Goal: Information Seeking & Learning: Stay updated

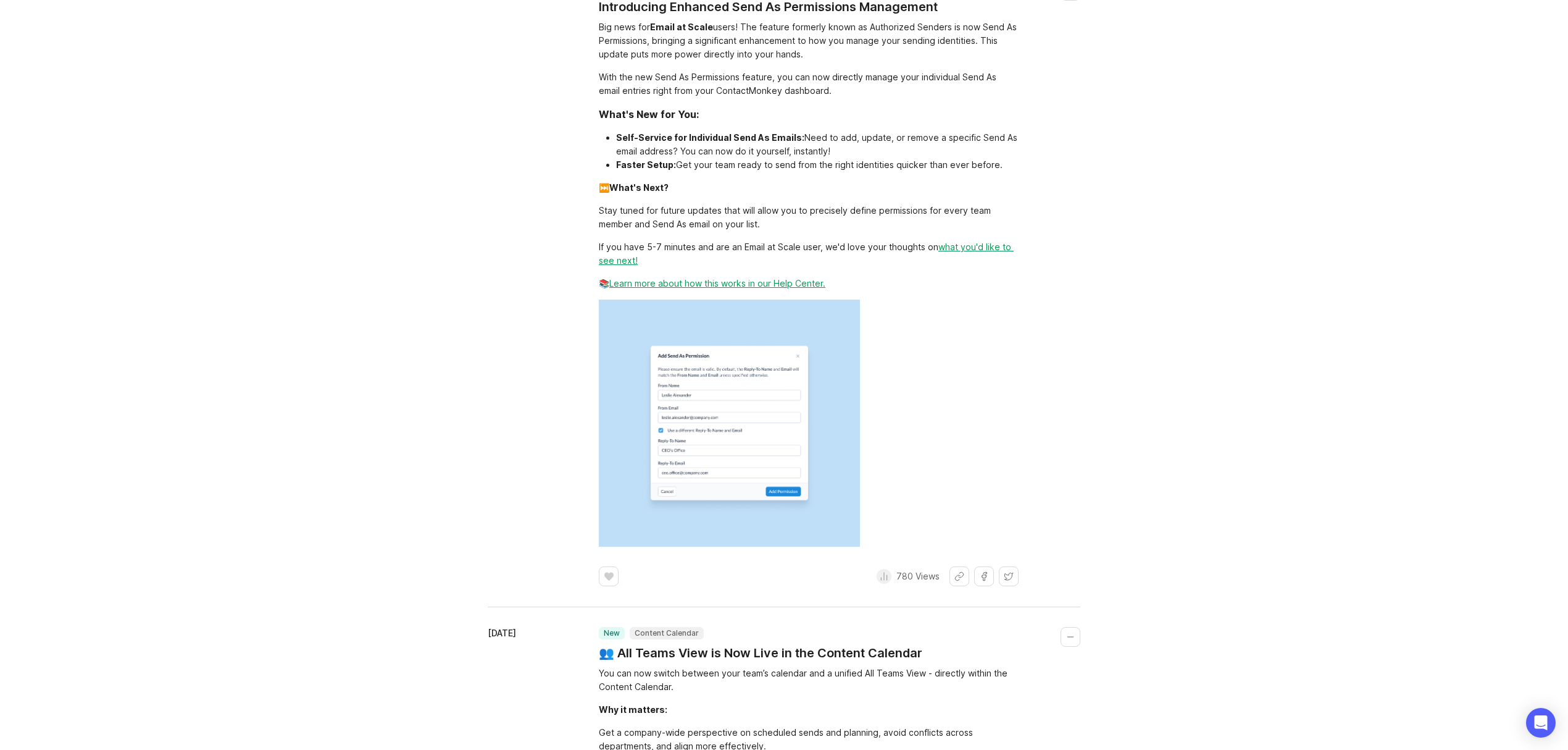
scroll to position [1317, 0]
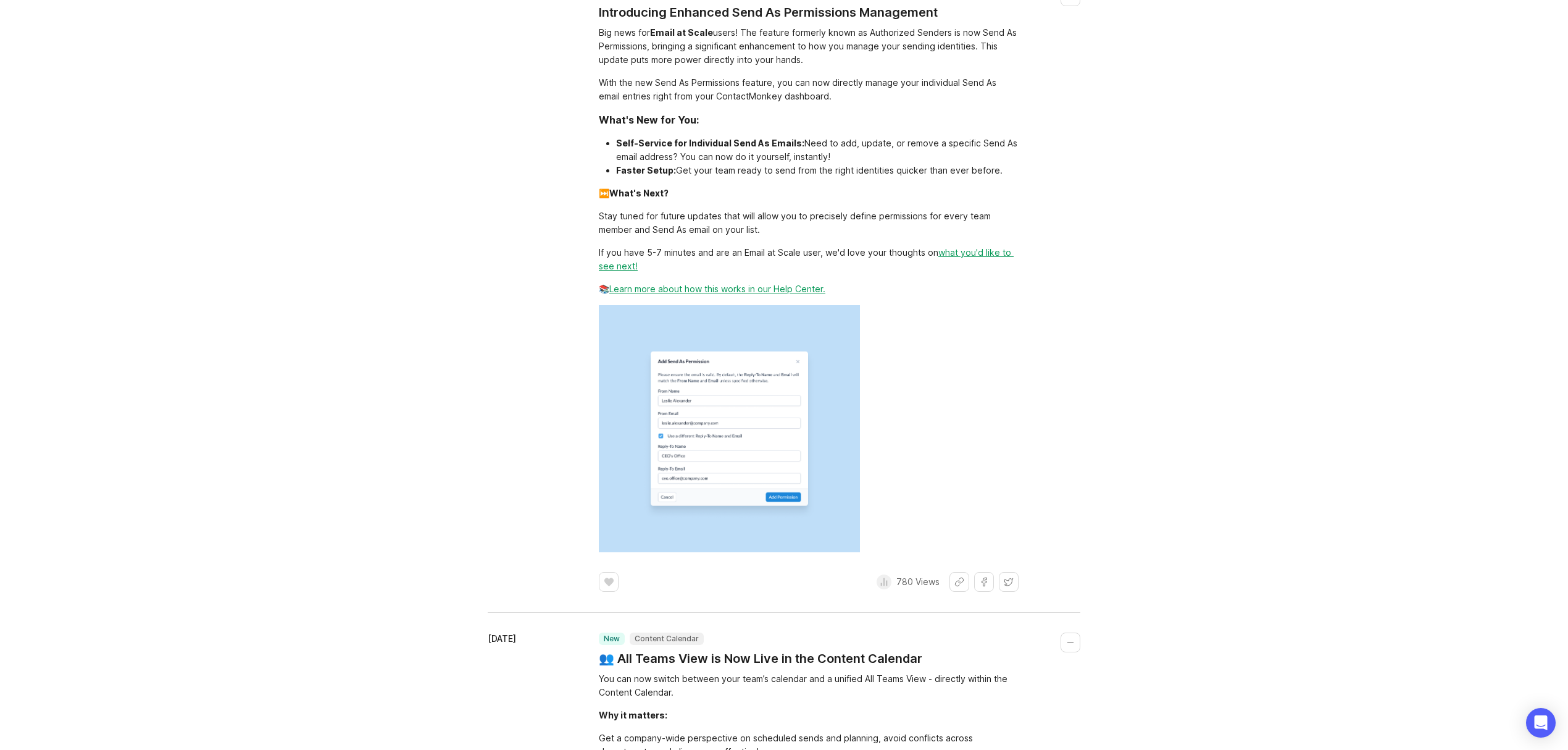
click at [777, 21] on h1 "Introducing Enhanced Send As Permissions Management" at bounding box center [768, 12] width 339 height 17
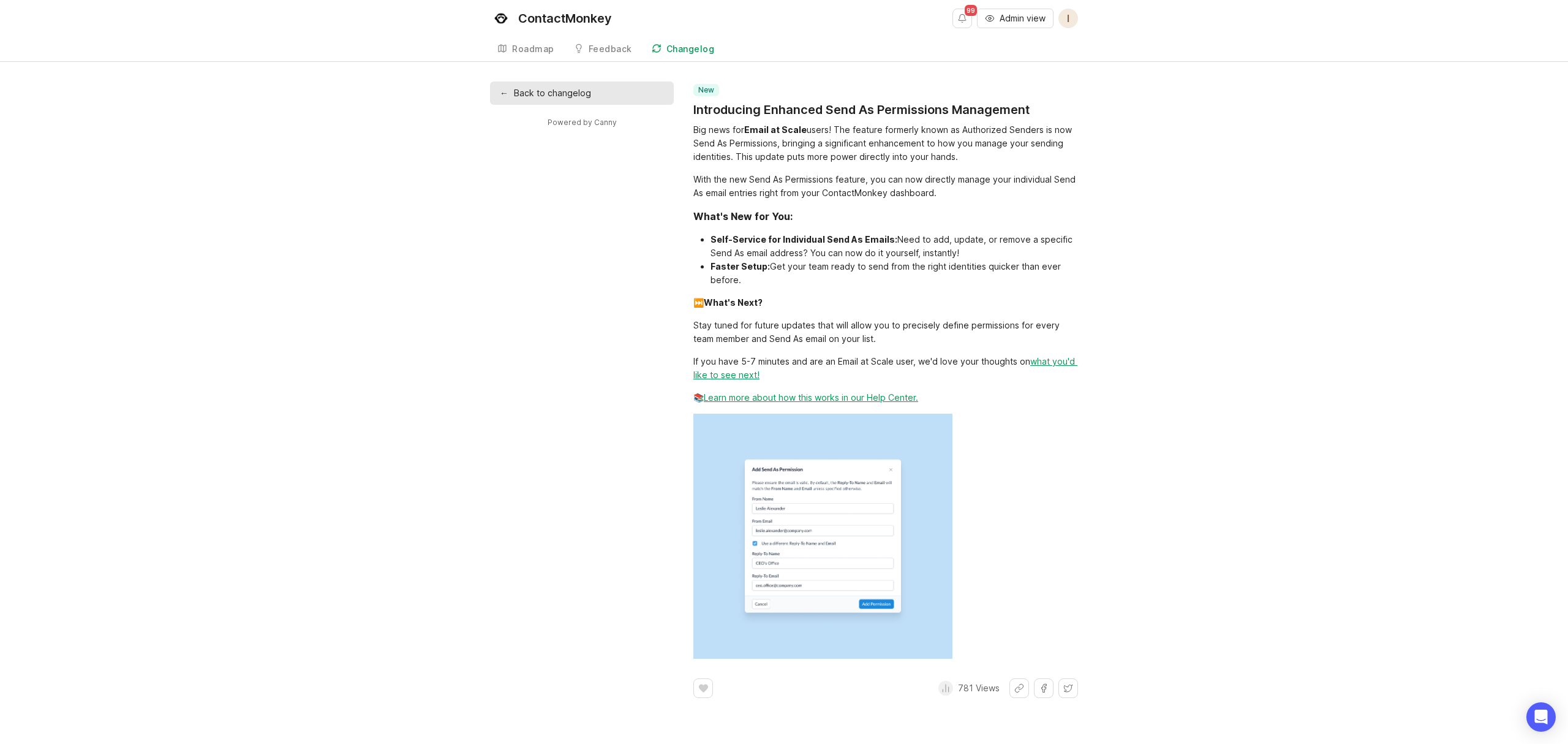
click at [767, 392] on link "Learn more about how this works in our Help Center." at bounding box center [811, 396] width 214 height 10
drag, startPoint x: 1045, startPoint y: 108, endPoint x: 821, endPoint y: 119, distance: 224.3
click at [824, 117] on header "new Introducing Enhanced Send As Permissions Management" at bounding box center [886, 101] width 385 height 34
copy h1 "Send As Permissions Management"
